Goal: Information Seeking & Learning: Learn about a topic

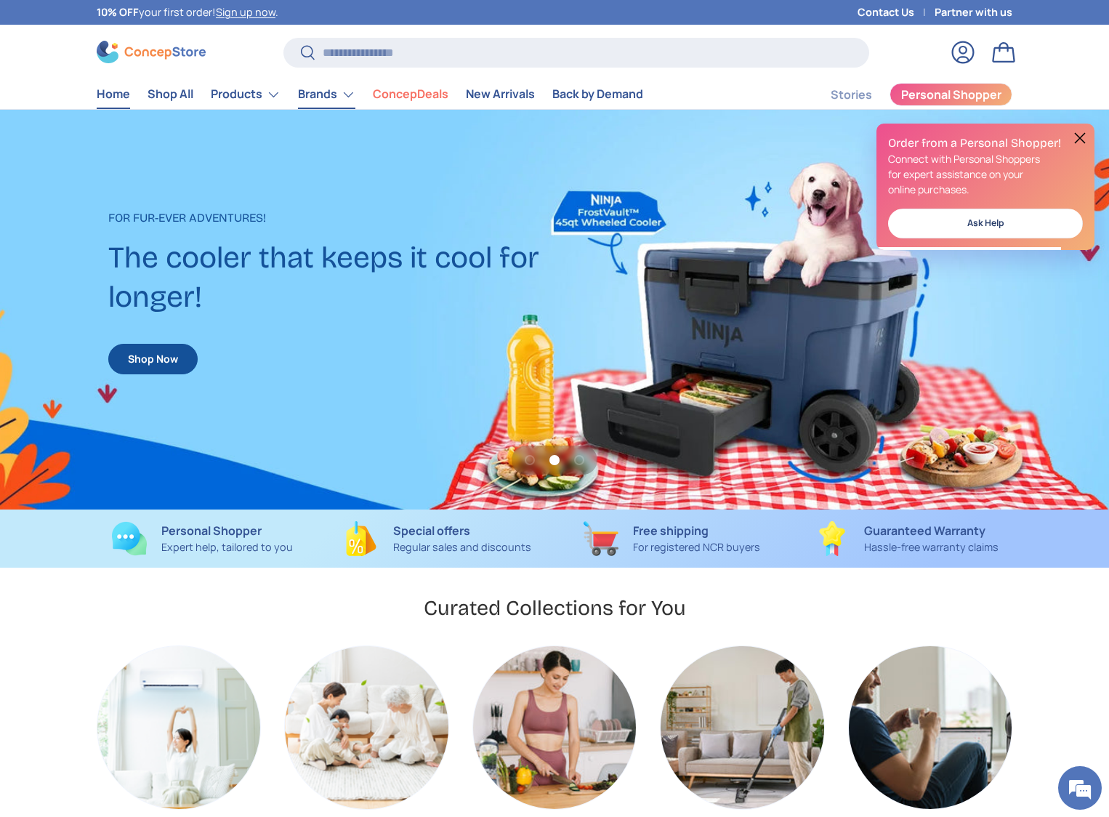
scroll to position [0, 1098]
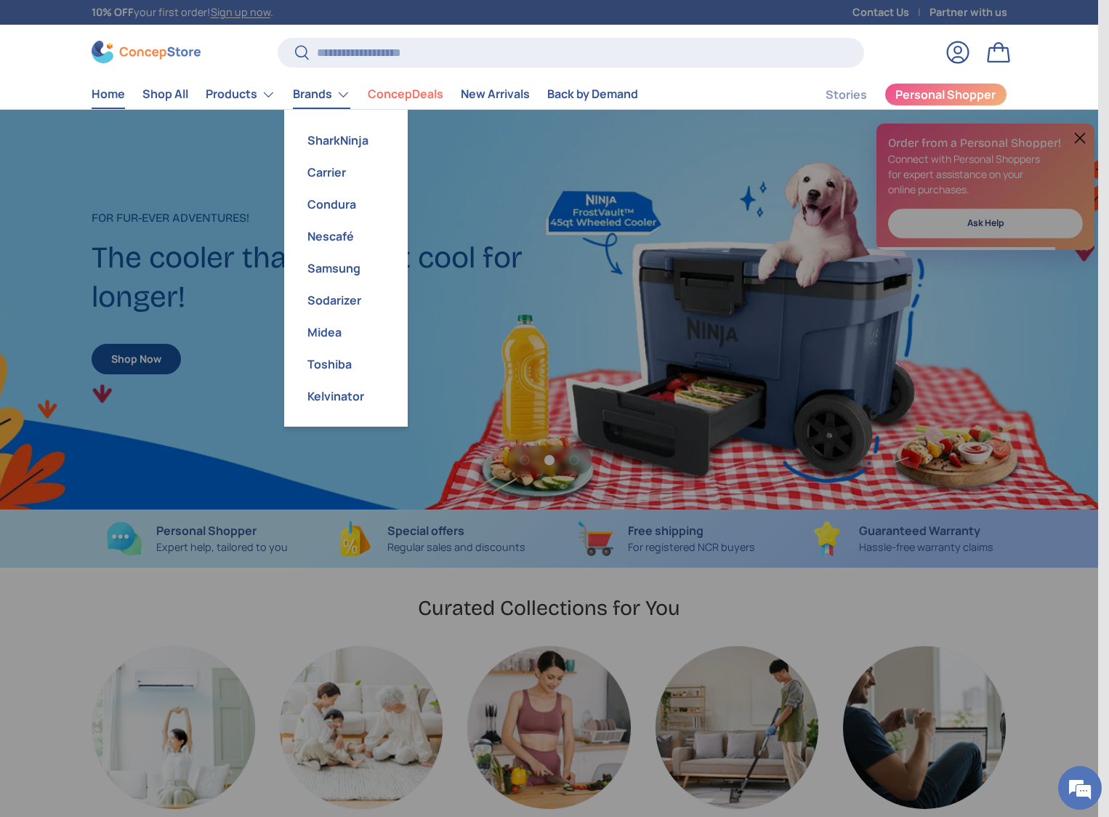
click at [318, 97] on link "Brands" at bounding box center [321, 94] width 57 height 29
click at [328, 167] on link "Carrier" at bounding box center [346, 172] width 106 height 32
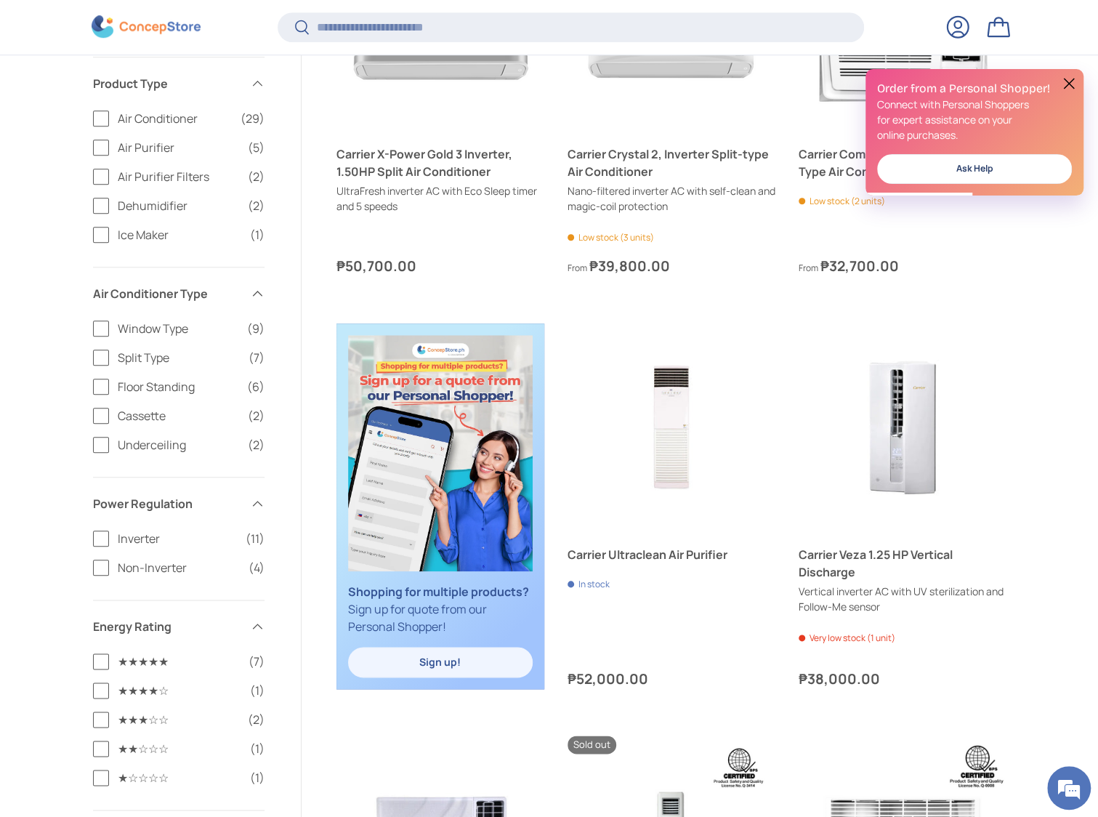
click at [100, 537] on label "Inverter (11)" at bounding box center [179, 538] width 172 height 17
